Goal: Use online tool/utility

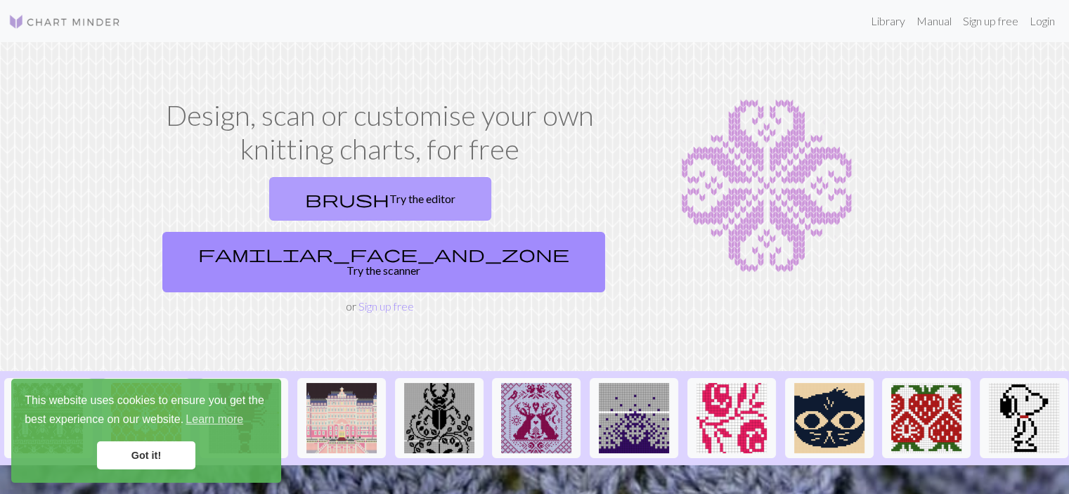
click at [299, 209] on link "brush Try the editor" at bounding box center [380, 199] width 222 height 44
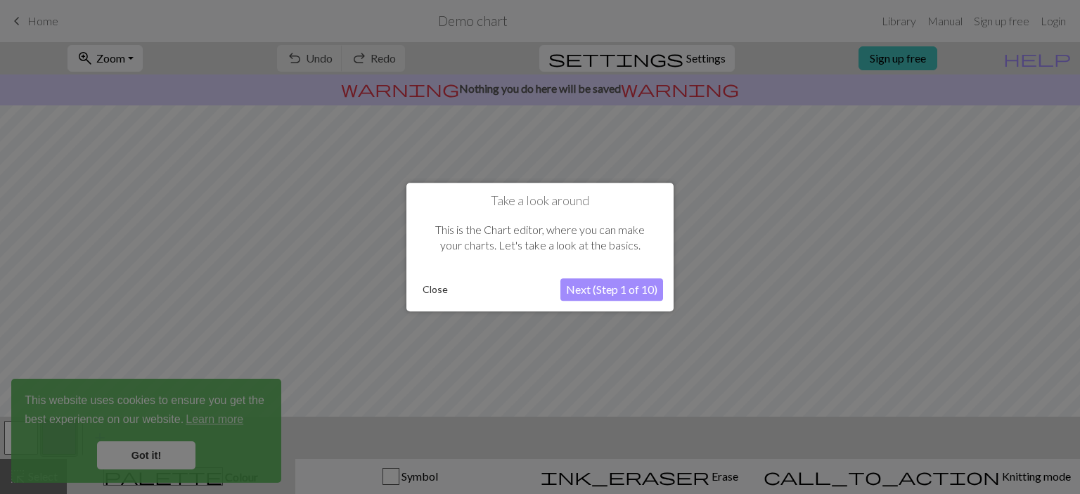
click at [579, 282] on button "Next (Step 1 of 10)" at bounding box center [611, 289] width 103 height 22
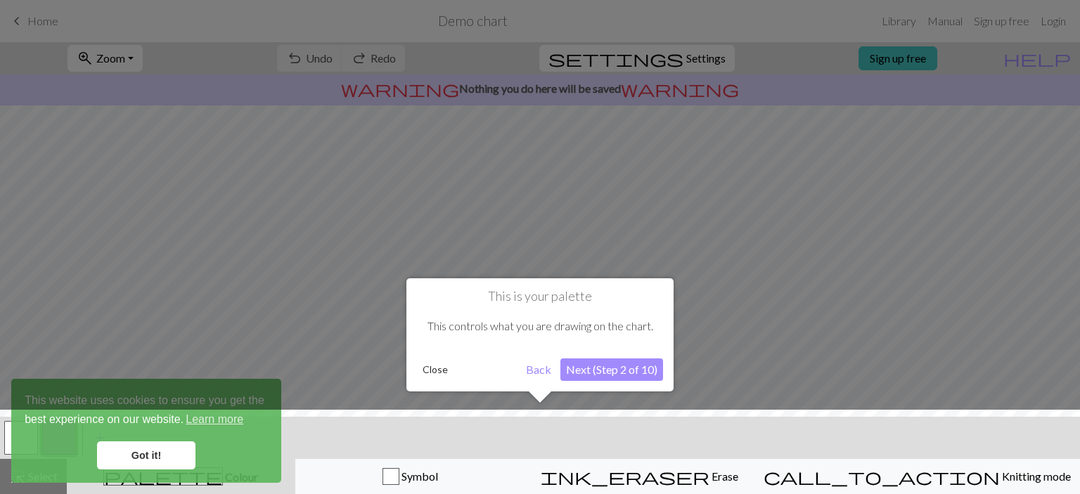
click at [609, 365] on button "Next (Step 2 of 10)" at bounding box center [611, 369] width 103 height 22
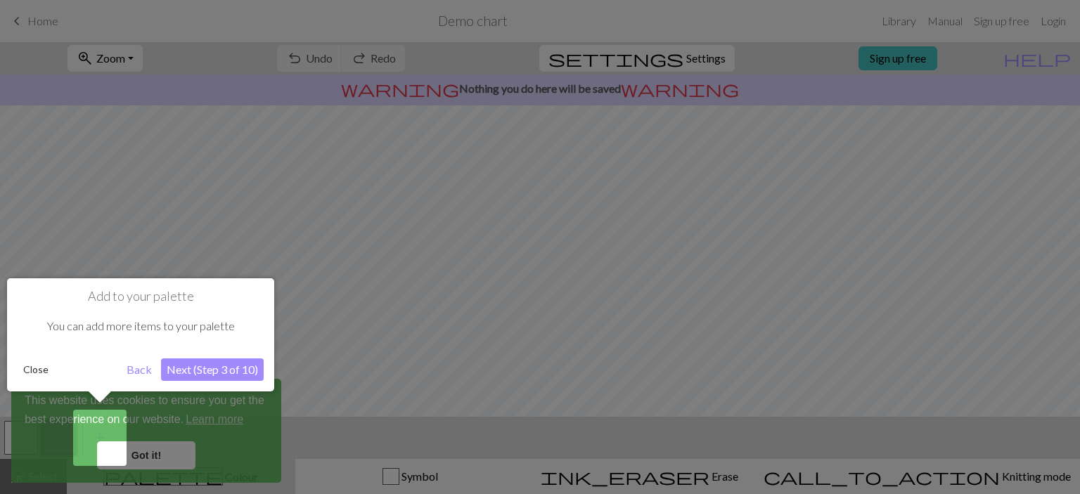
click at [239, 370] on button "Next (Step 3 of 10)" at bounding box center [212, 369] width 103 height 22
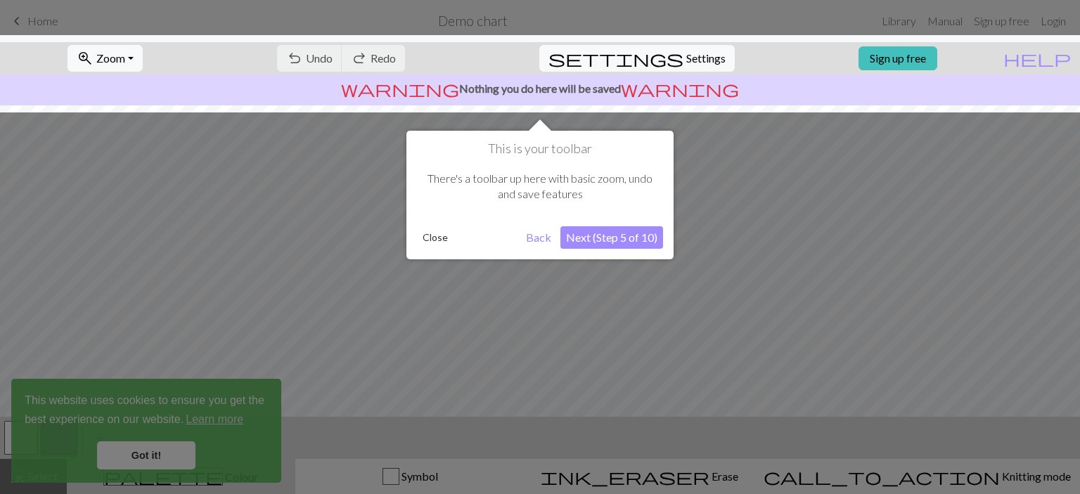
click at [609, 237] on button "Next (Step 5 of 10)" at bounding box center [611, 237] width 103 height 22
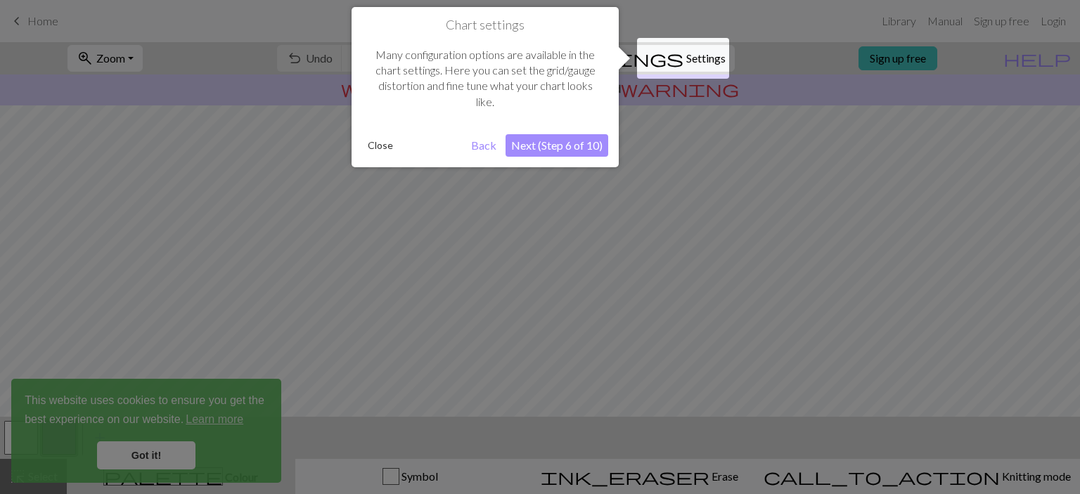
click at [571, 149] on button "Next (Step 6 of 10)" at bounding box center [556, 145] width 103 height 22
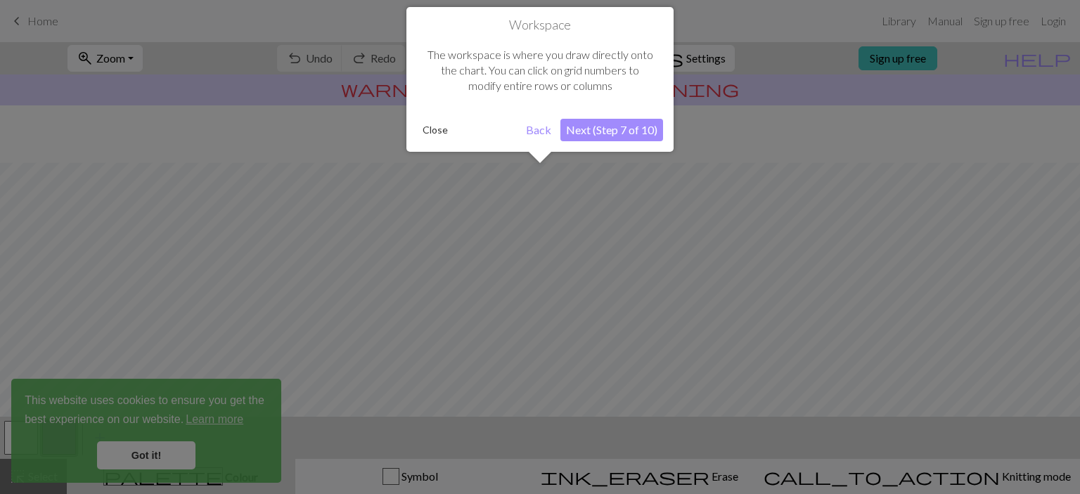
scroll to position [84, 0]
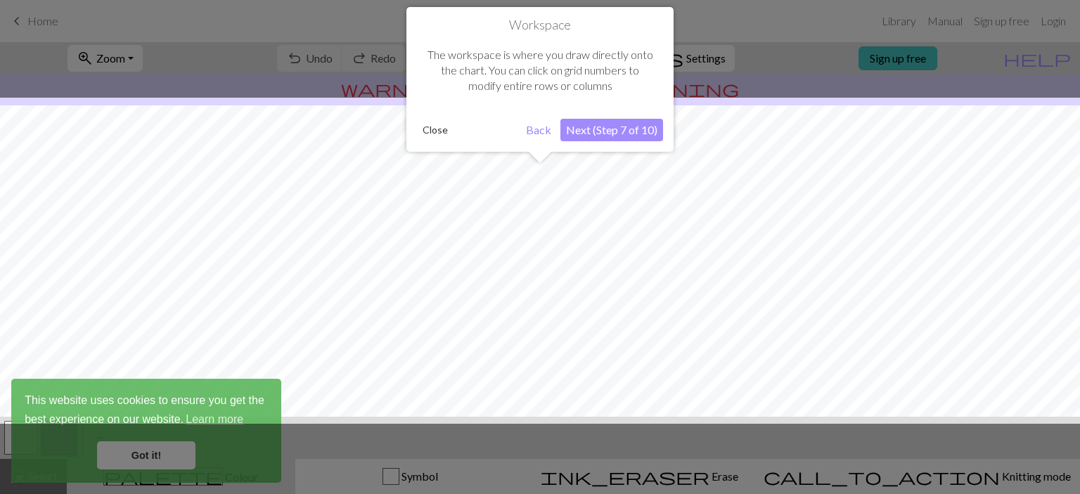
click at [585, 131] on button "Next (Step 7 of 10)" at bounding box center [611, 130] width 103 height 22
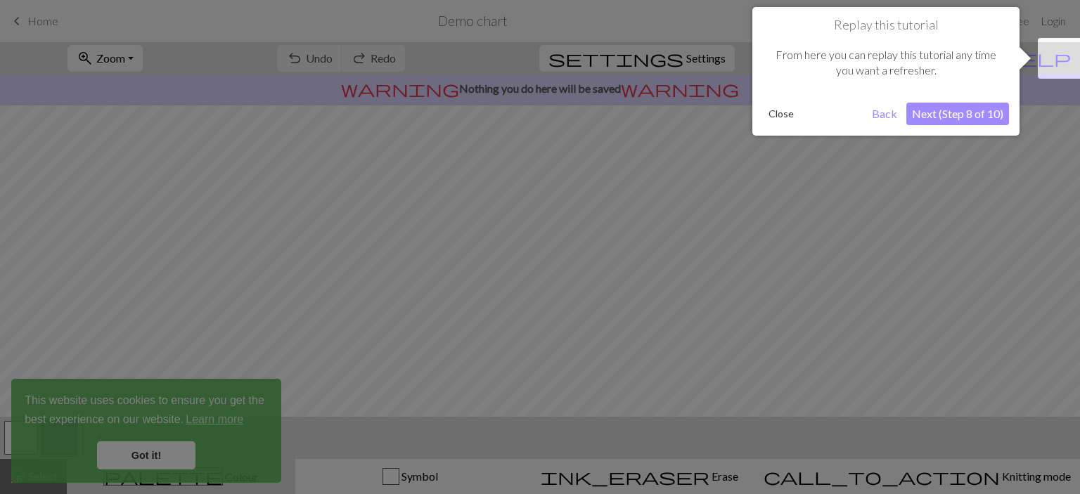
click at [914, 117] on button "Next (Step 8 of 10)" at bounding box center [957, 114] width 103 height 22
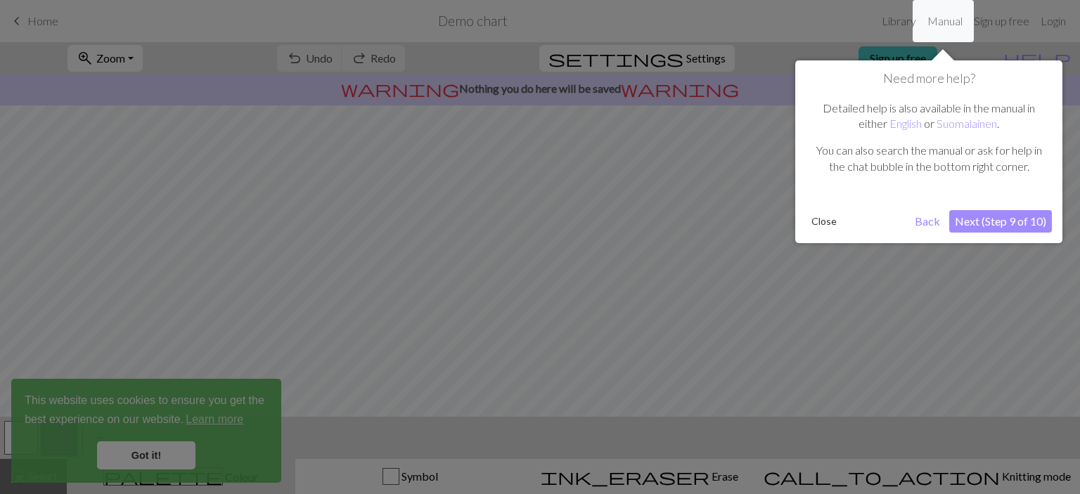
click at [965, 216] on button "Next (Step 9 of 10)" at bounding box center [1000, 221] width 103 height 22
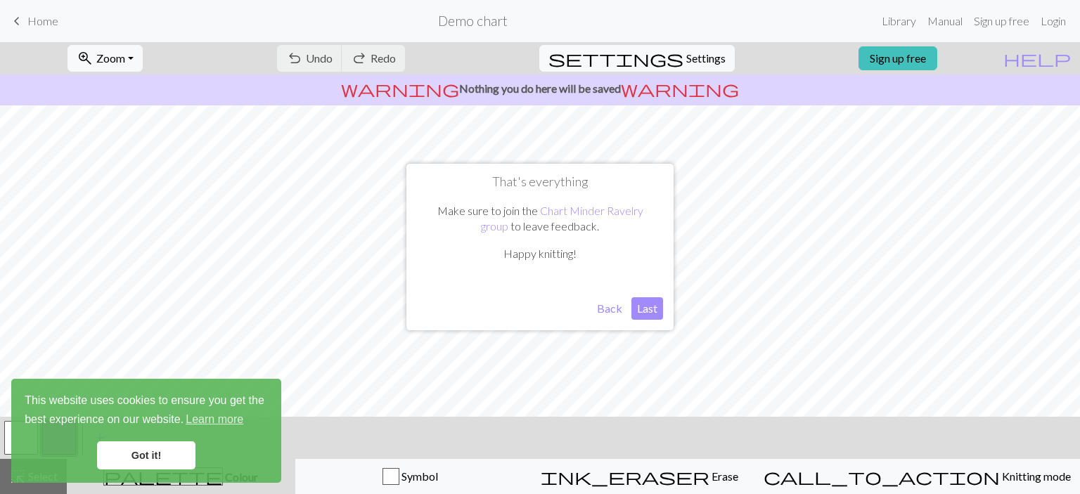
click at [641, 311] on button "Last" at bounding box center [647, 308] width 32 height 22
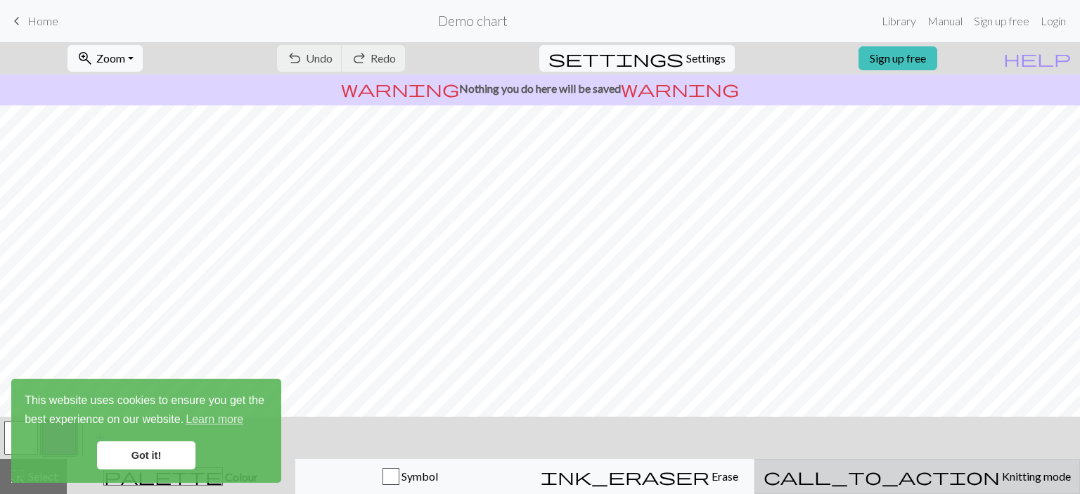
click at [911, 474] on span "call_to_action" at bounding box center [881, 477] width 236 height 20
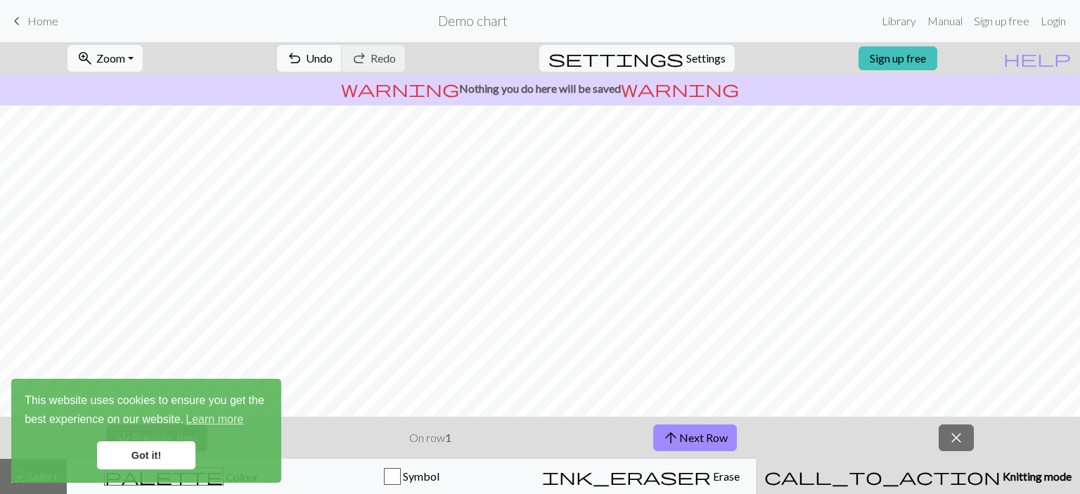
click at [156, 455] on link "Got it!" at bounding box center [146, 455] width 98 height 28
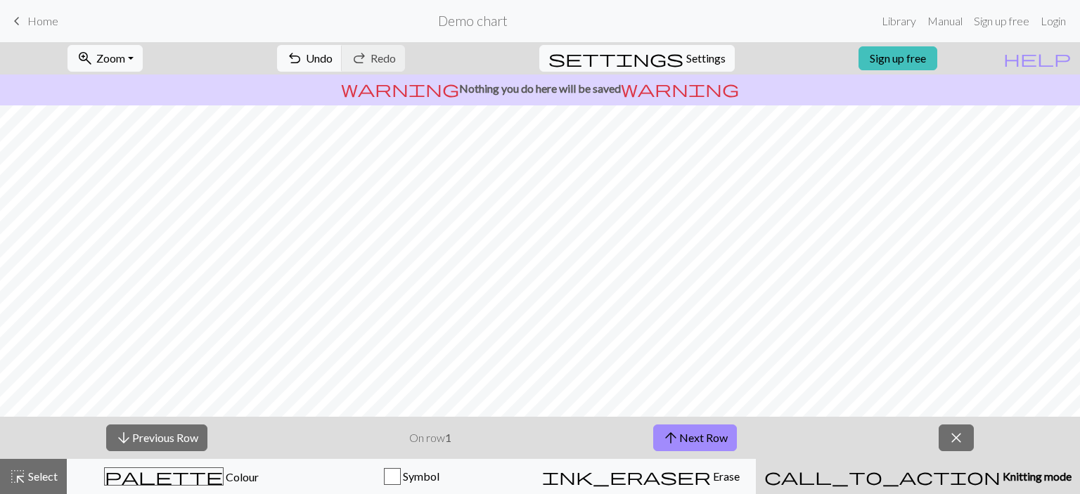
scroll to position [39, 0]
click at [922, 467] on span "call_to_action" at bounding box center [882, 477] width 236 height 20
click at [143, 482] on div "palette Colour Colour" at bounding box center [182, 476] width 212 height 18
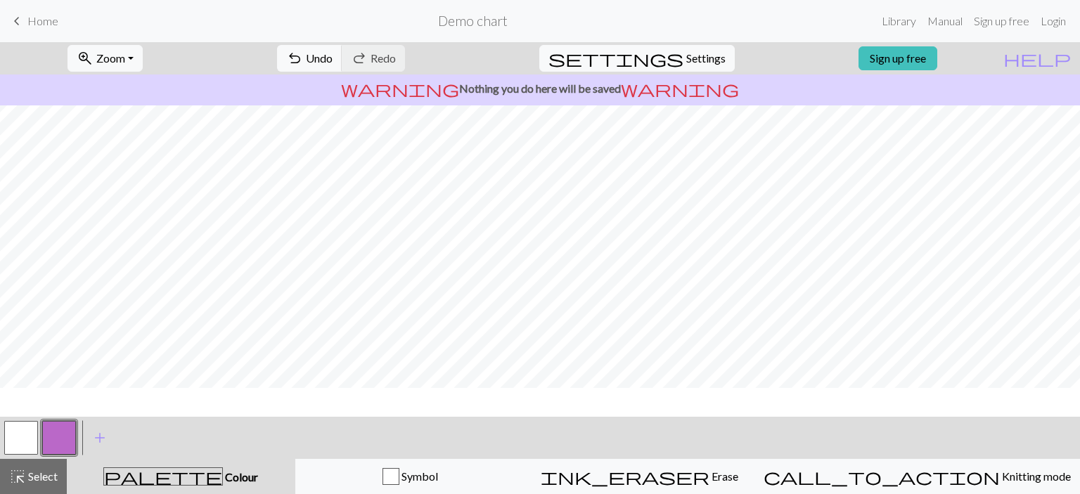
scroll to position [0, 0]
click at [934, 32] on link "Manual" at bounding box center [944, 21] width 46 height 28
